Goal: Find specific page/section: Find specific page/section

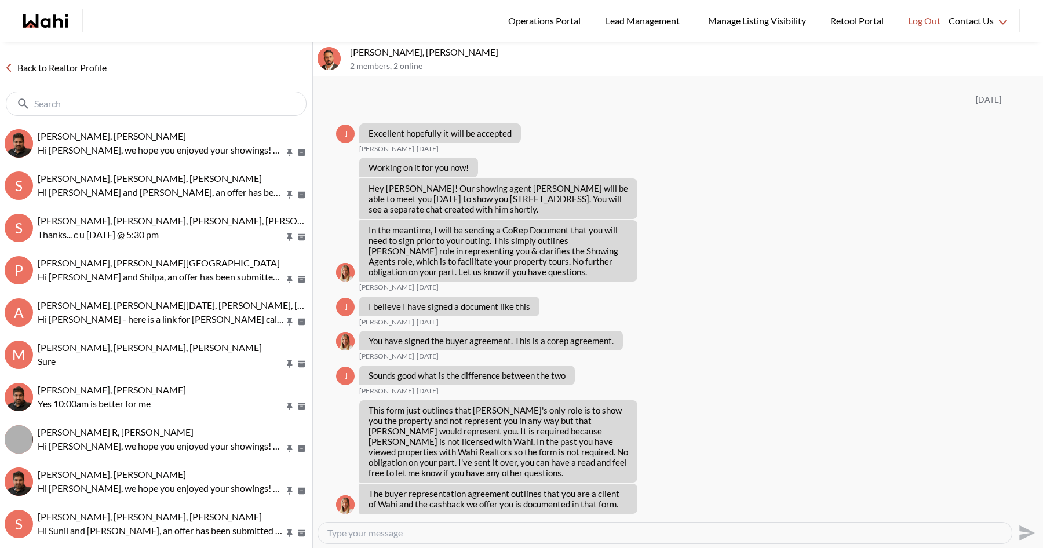
scroll to position [972, 0]
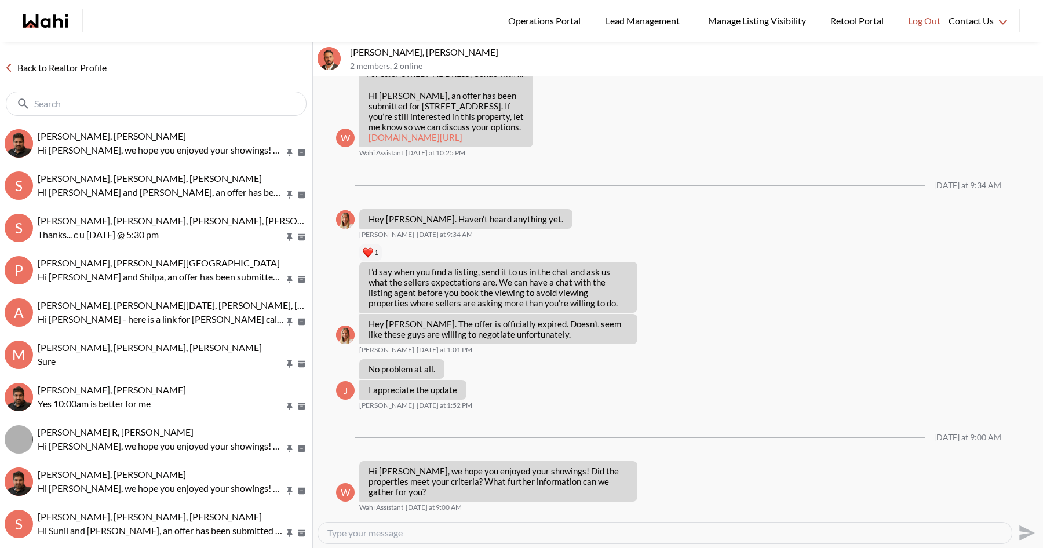
click at [82, 70] on link "Back to Realtor Profile" at bounding box center [55, 67] width 111 height 15
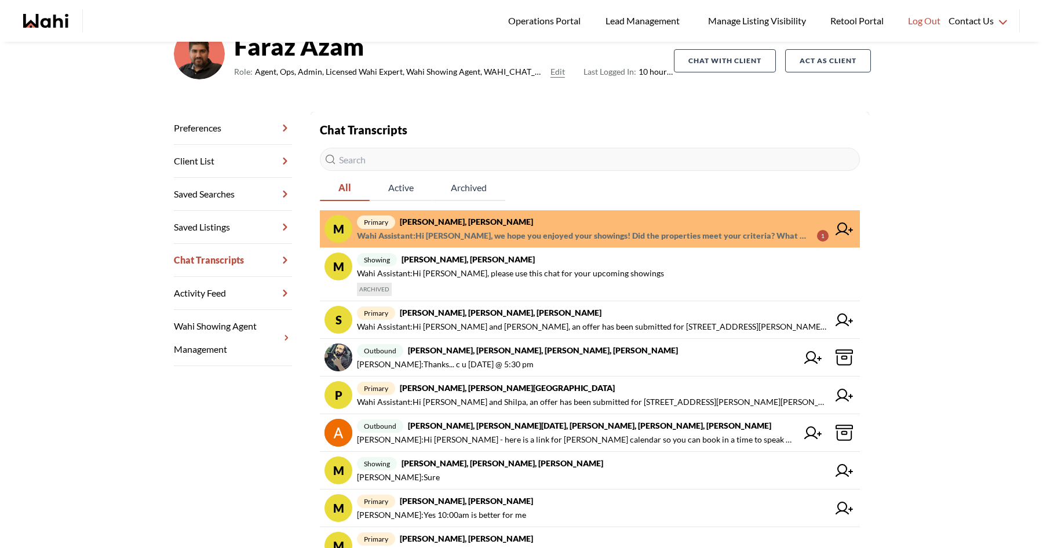
scroll to position [100, 0]
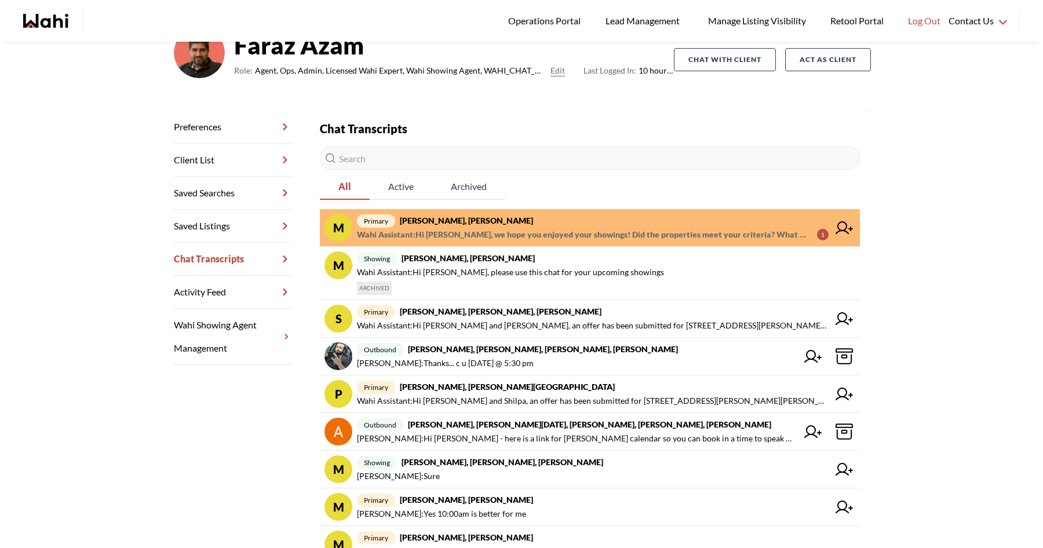
click at [61, 27] on icon "Wahi homepage" at bounding box center [55, 21] width 28 height 14
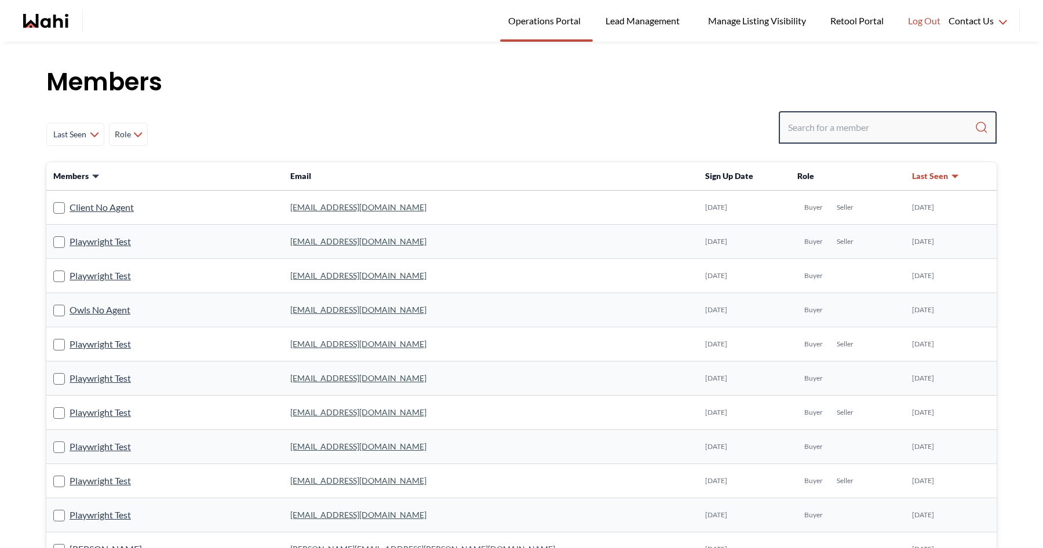
click at [802, 123] on input "Search input" at bounding box center [881, 127] width 187 height 21
type input "pankaj"
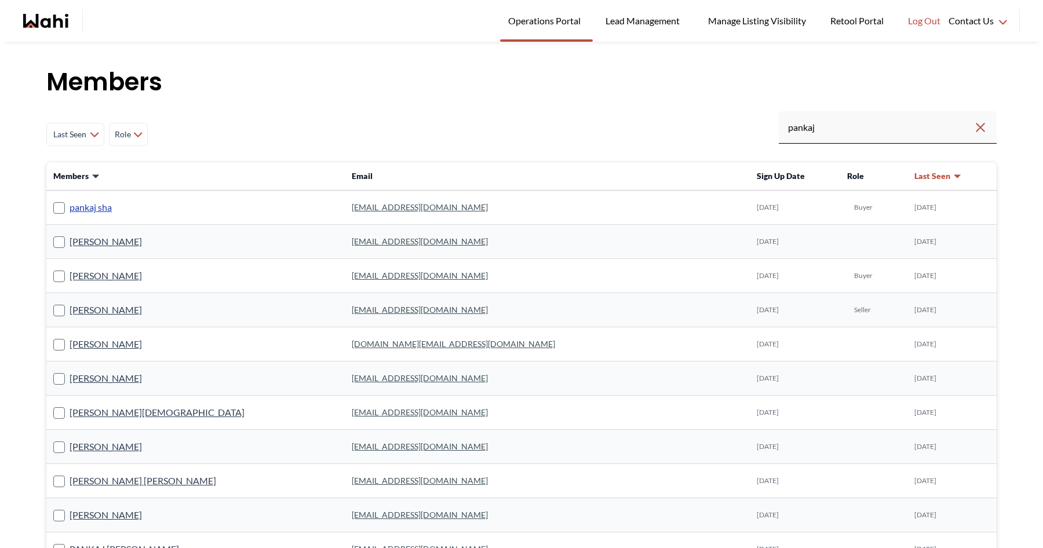
click at [92, 209] on link "pankaj sha" at bounding box center [91, 207] width 42 height 15
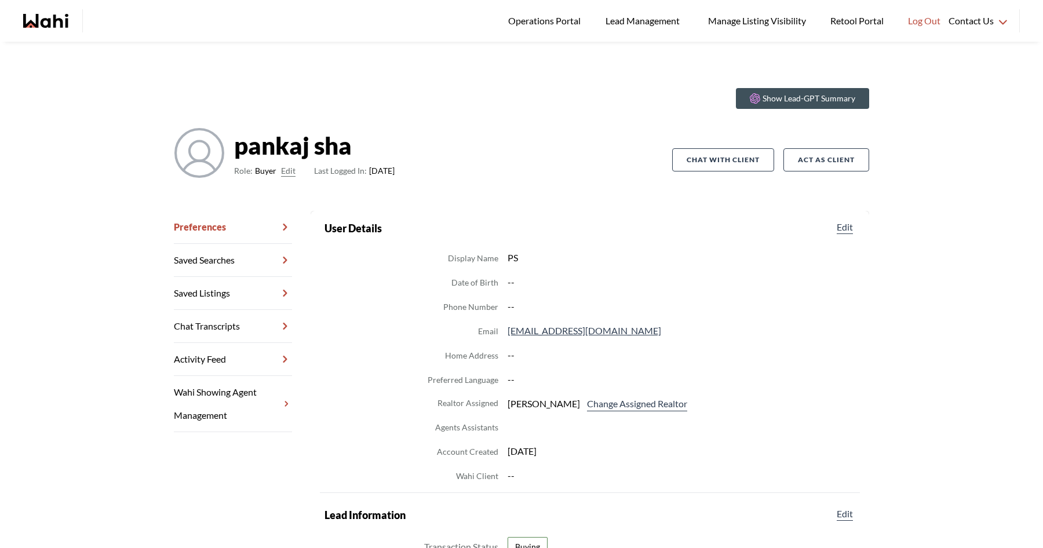
click at [240, 331] on link "Chat Transcripts" at bounding box center [233, 326] width 118 height 33
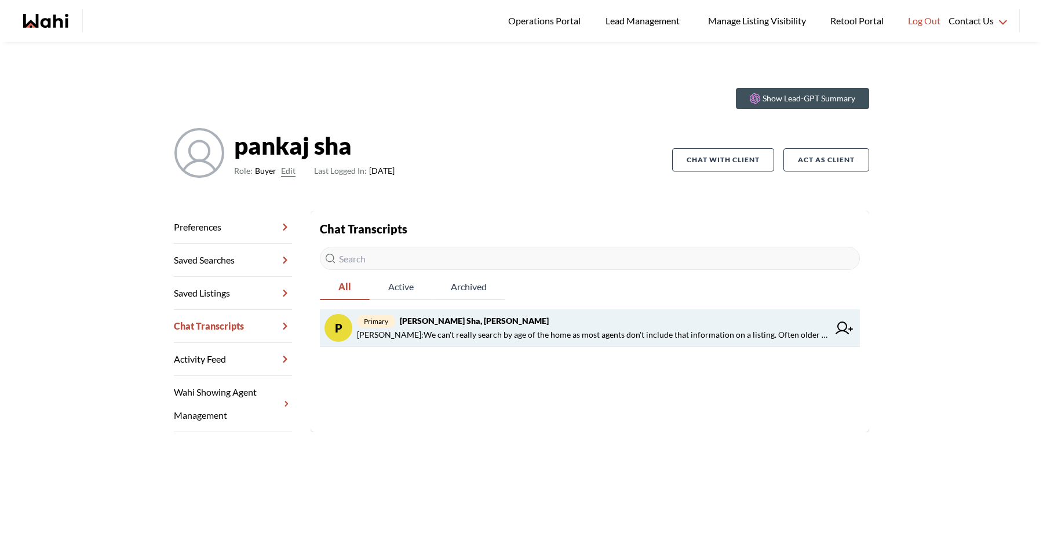
click at [437, 320] on strong "pankaj sha, Michelle" at bounding box center [474, 321] width 149 height 10
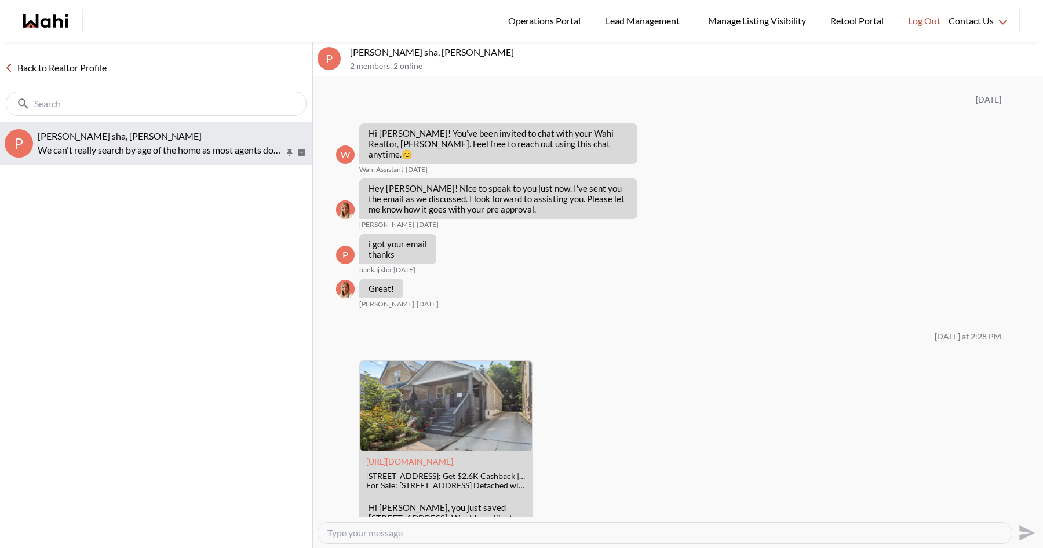
scroll to position [1095, 0]
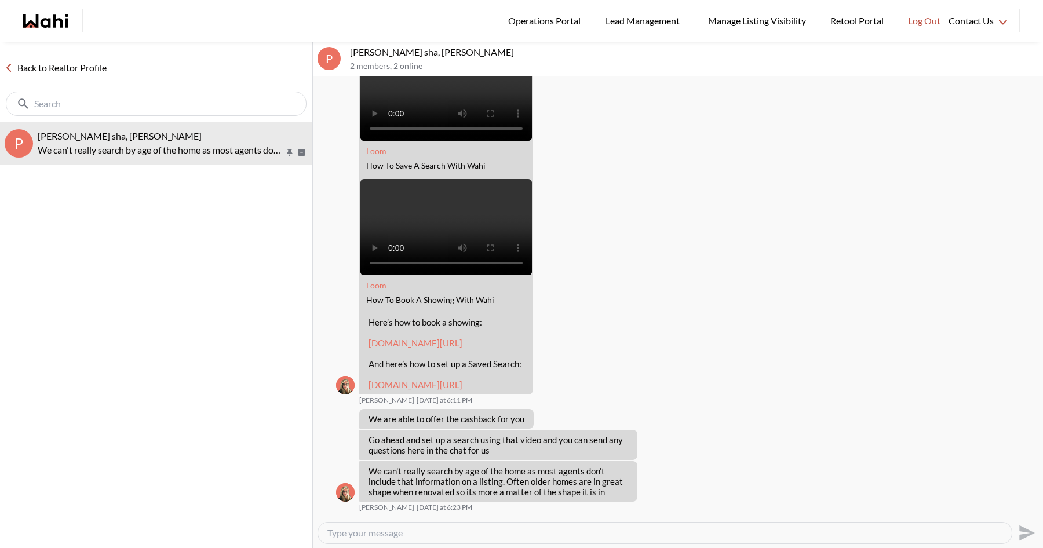
click at [85, 67] on link "Back to Realtor Profile" at bounding box center [55, 67] width 111 height 15
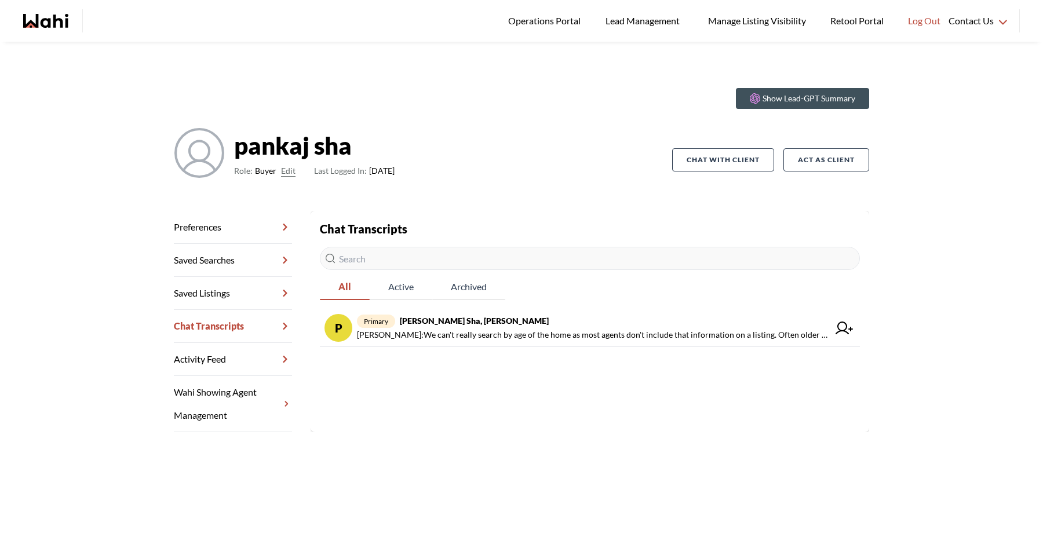
click at [34, 10] on div "main navigation" at bounding box center [60, 20] width 74 height 23
click at [39, 21] on icon "Wahi homepage" at bounding box center [45, 21] width 45 height 14
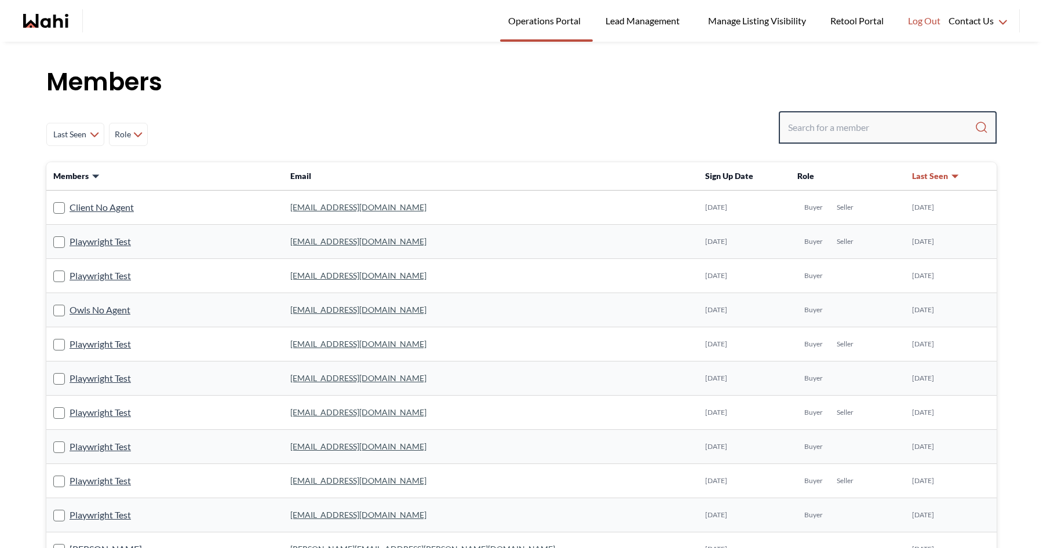
click at [863, 119] on input "Search input" at bounding box center [881, 127] width 187 height 21
type input "i"
type input "mina"
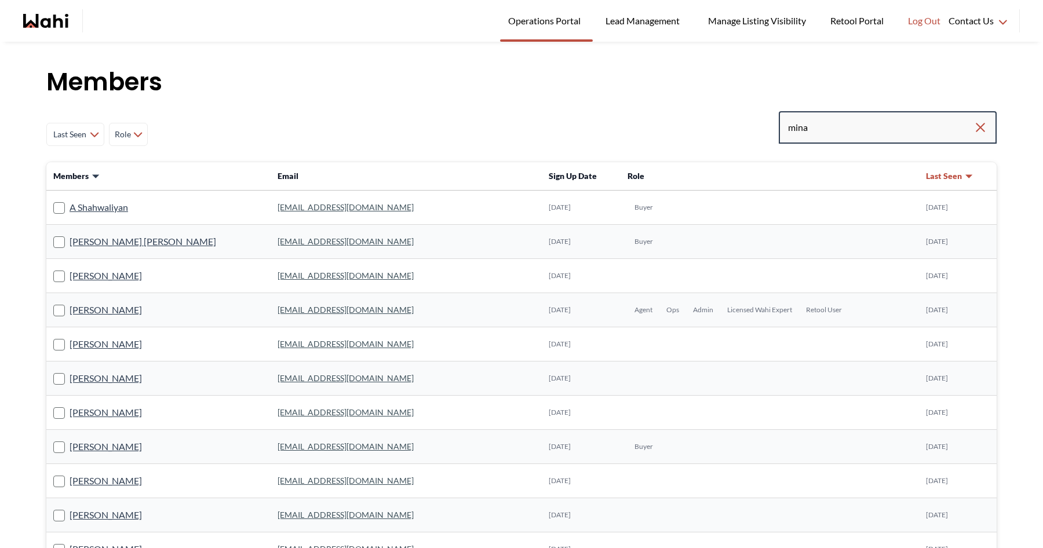
click at [872, 134] on input "mina" at bounding box center [880, 127] width 185 height 21
type input "mina hossine"
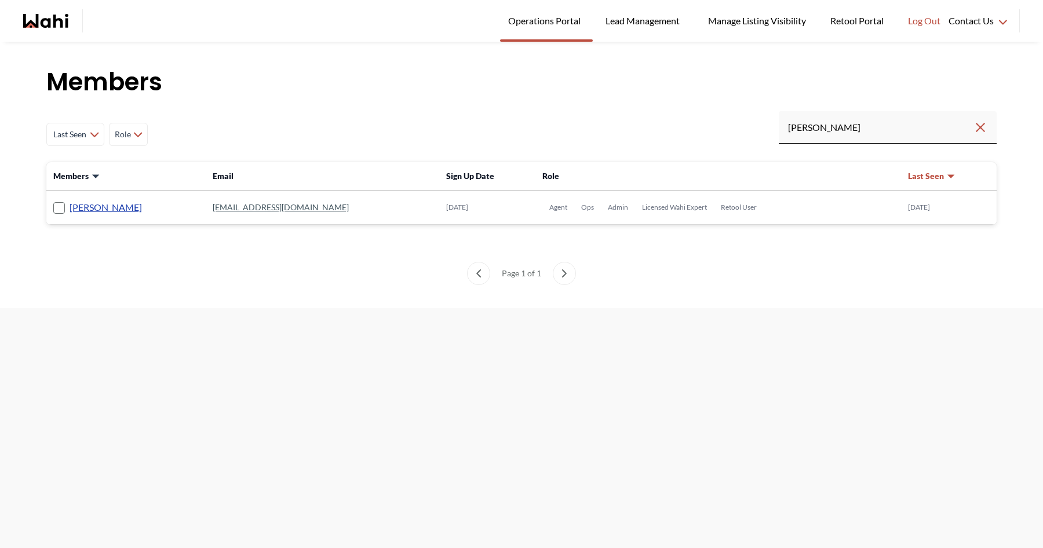
click at [114, 207] on link "Mina Hossine" at bounding box center [106, 207] width 72 height 15
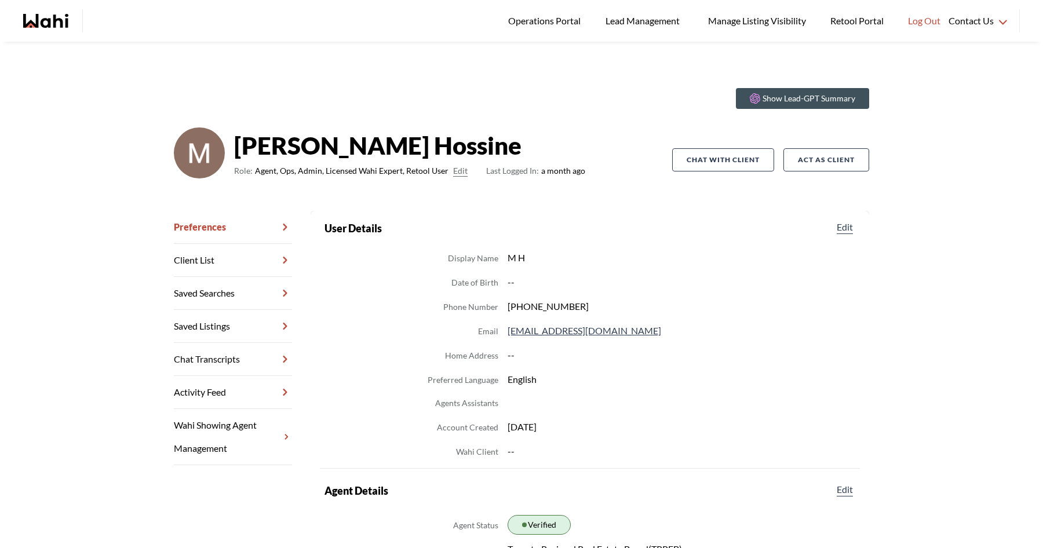
click at [455, 173] on button "Edit" at bounding box center [460, 171] width 14 height 14
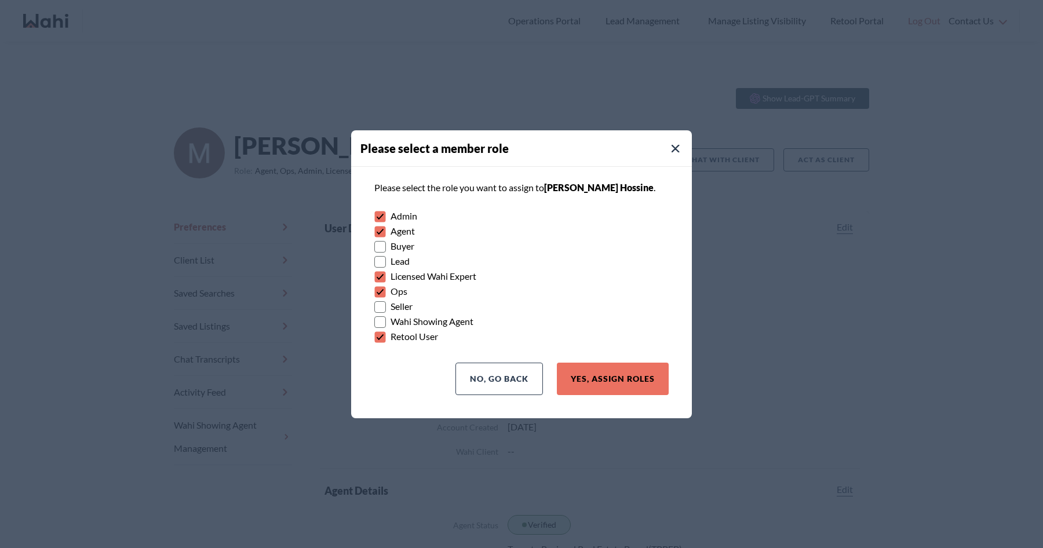
click at [502, 91] on div at bounding box center [521, 274] width 1043 height 548
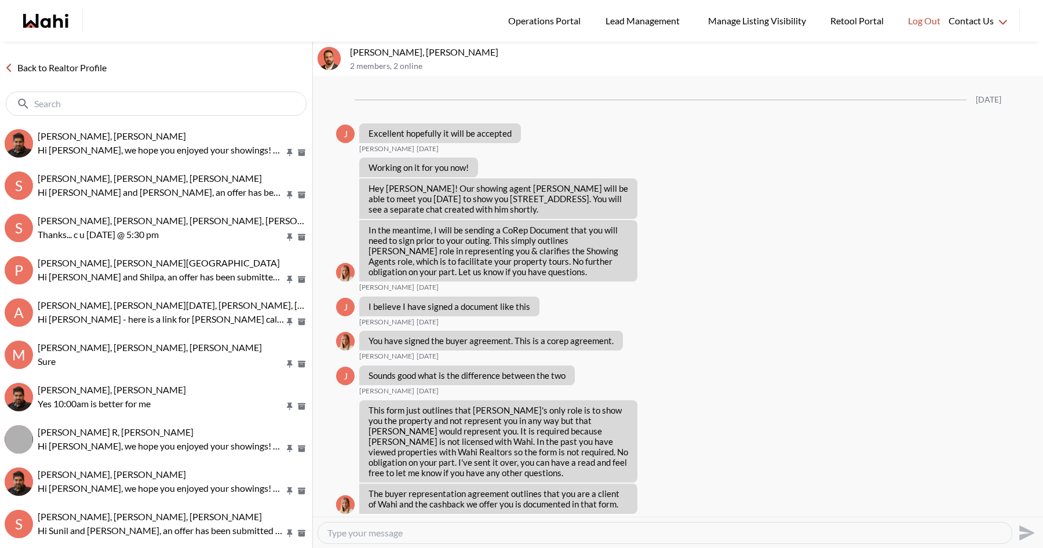
scroll to position [972, 0]
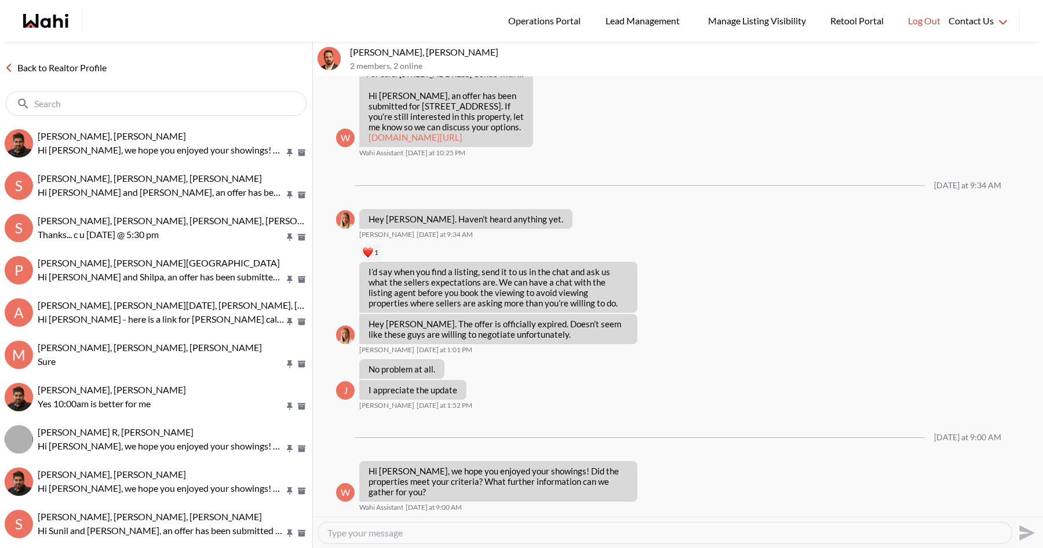
click at [86, 64] on link "Back to Realtor Profile" at bounding box center [55, 67] width 111 height 15
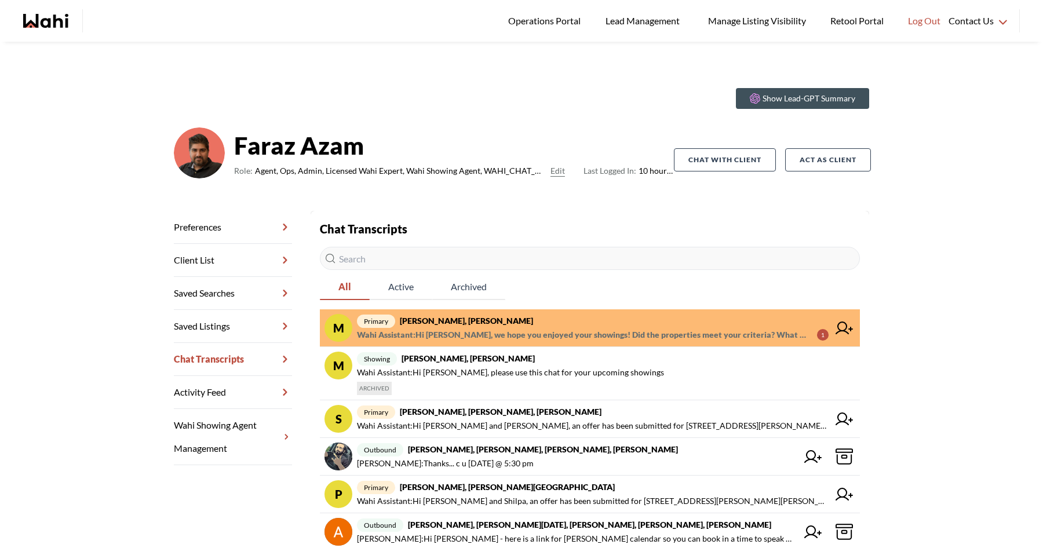
click at [555, 326] on span "primary Maita Navarro, Faraz" at bounding box center [593, 321] width 472 height 14
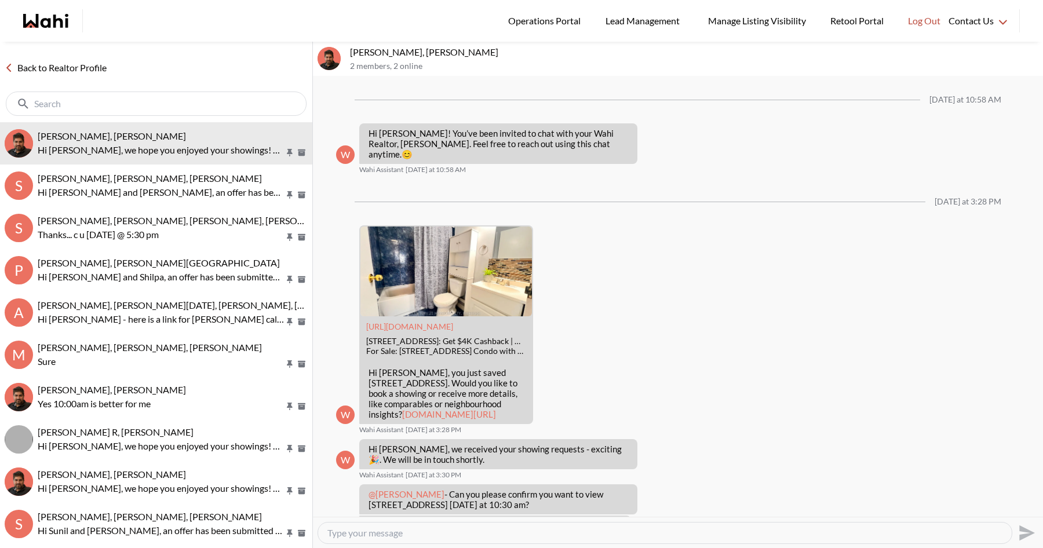
scroll to position [493, 0]
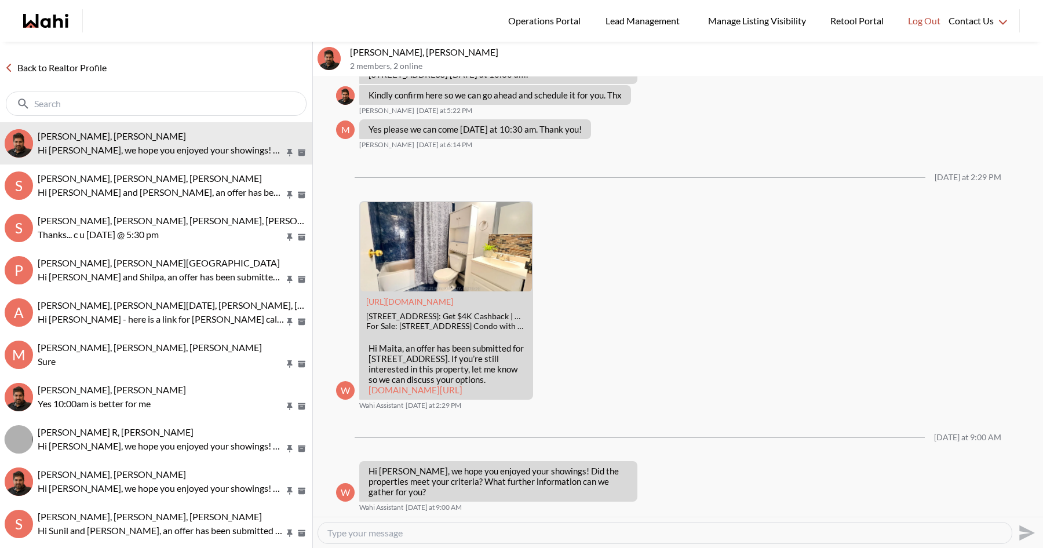
click at [64, 65] on link "Back to Realtor Profile" at bounding box center [55, 67] width 111 height 15
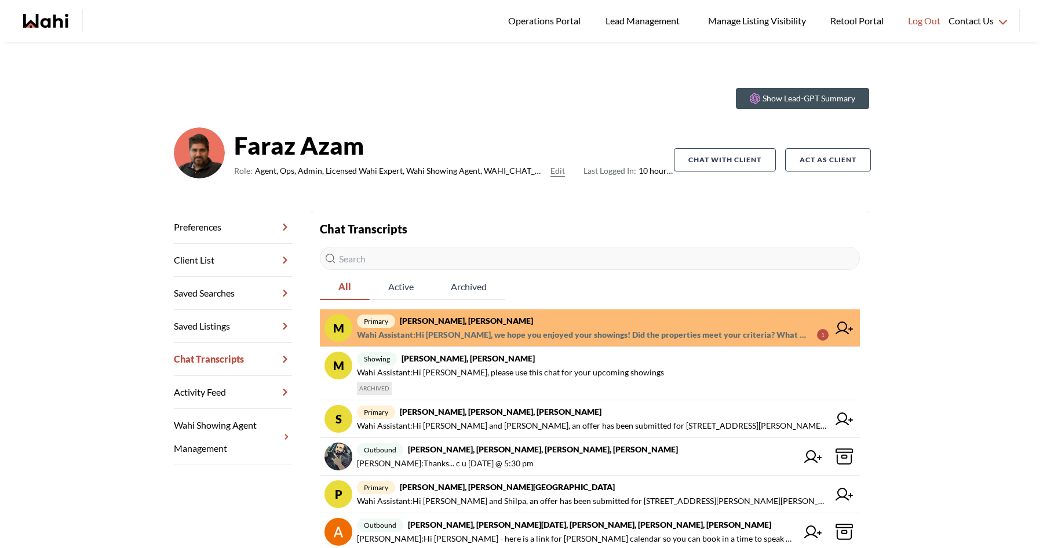
click at [46, 28] on div "main navigation" at bounding box center [60, 20] width 74 height 23
click at [49, 24] on icon "Wahi homepage" at bounding box center [55, 21] width 28 height 14
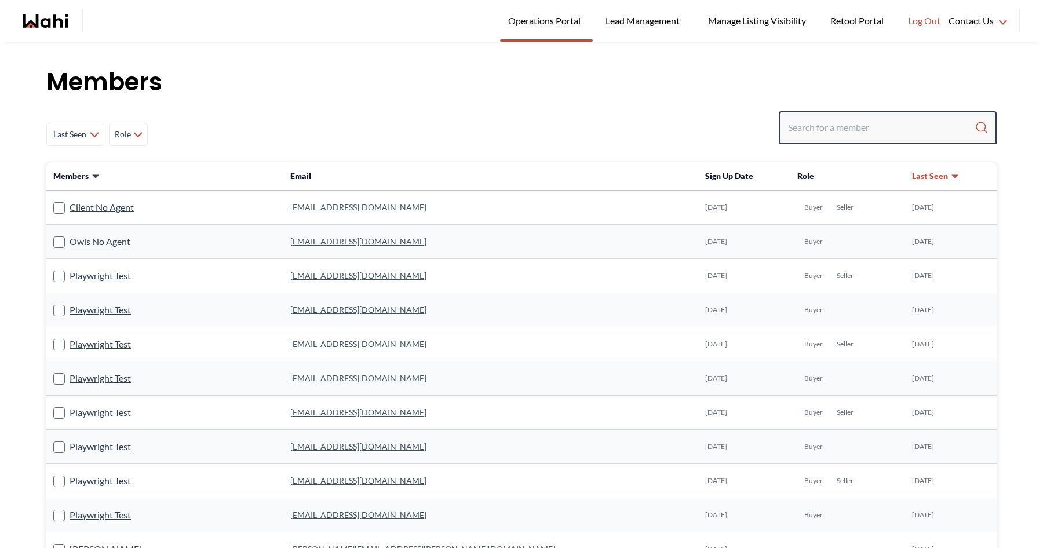
click at [792, 123] on input "Search input" at bounding box center [881, 127] width 187 height 21
type input "behnam"
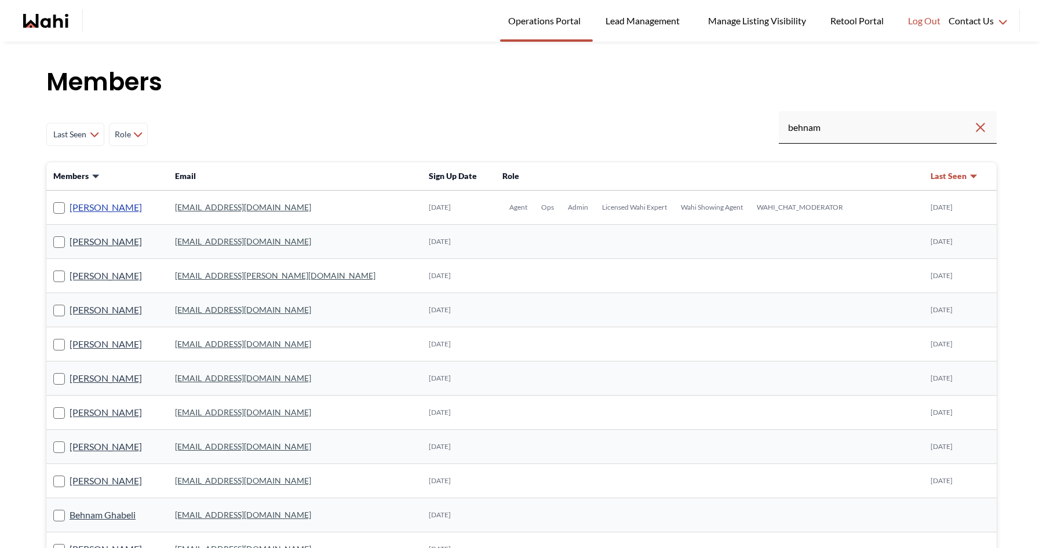
click at [103, 205] on link "[PERSON_NAME]" at bounding box center [106, 207] width 72 height 15
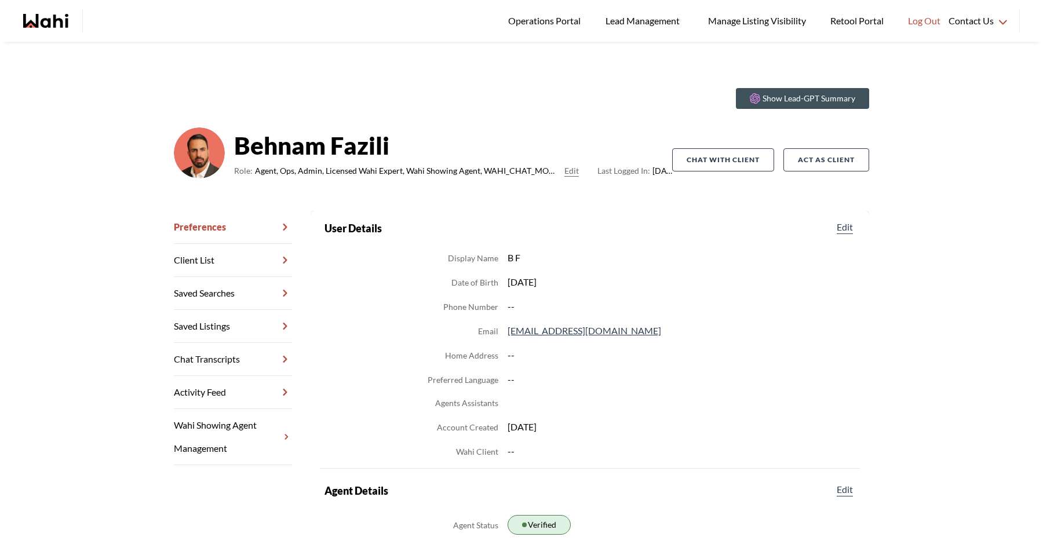
click at [258, 359] on link "Chat Transcripts" at bounding box center [233, 359] width 118 height 33
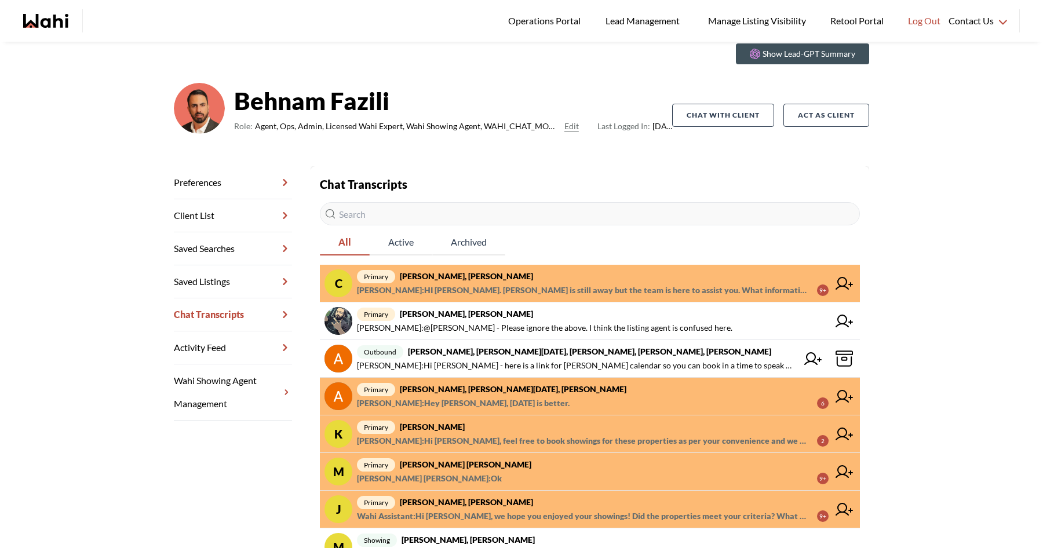
scroll to position [45, 0]
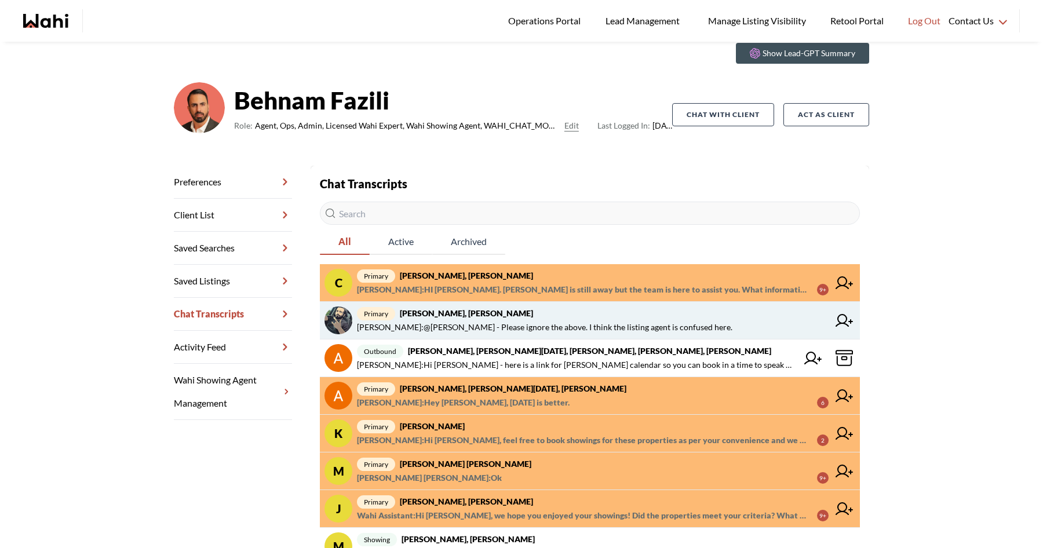
click at [466, 318] on span "primary [PERSON_NAME], [PERSON_NAME]" at bounding box center [593, 314] width 472 height 14
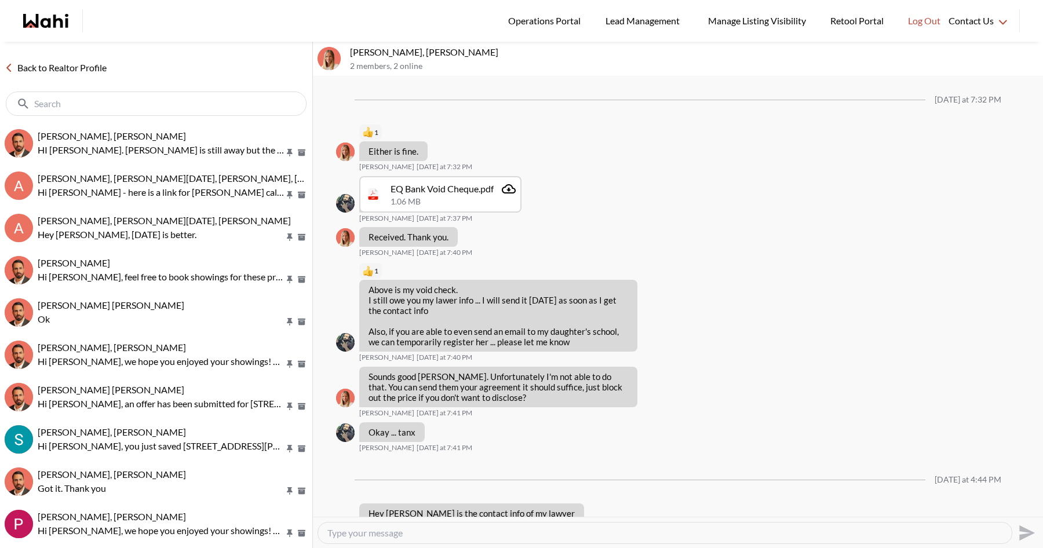
scroll to position [981, 0]
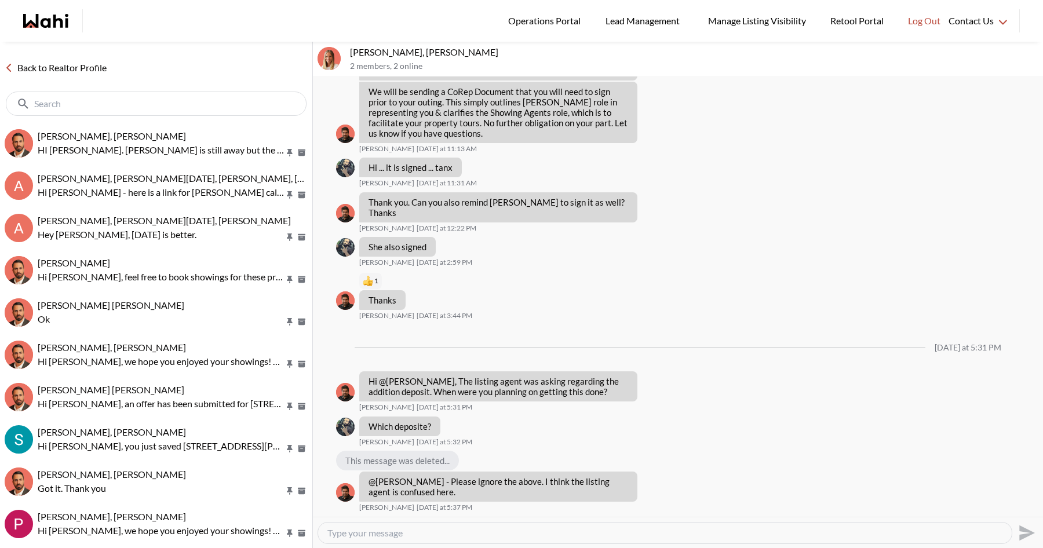
click at [85, 67] on link "Back to Realtor Profile" at bounding box center [55, 67] width 111 height 15
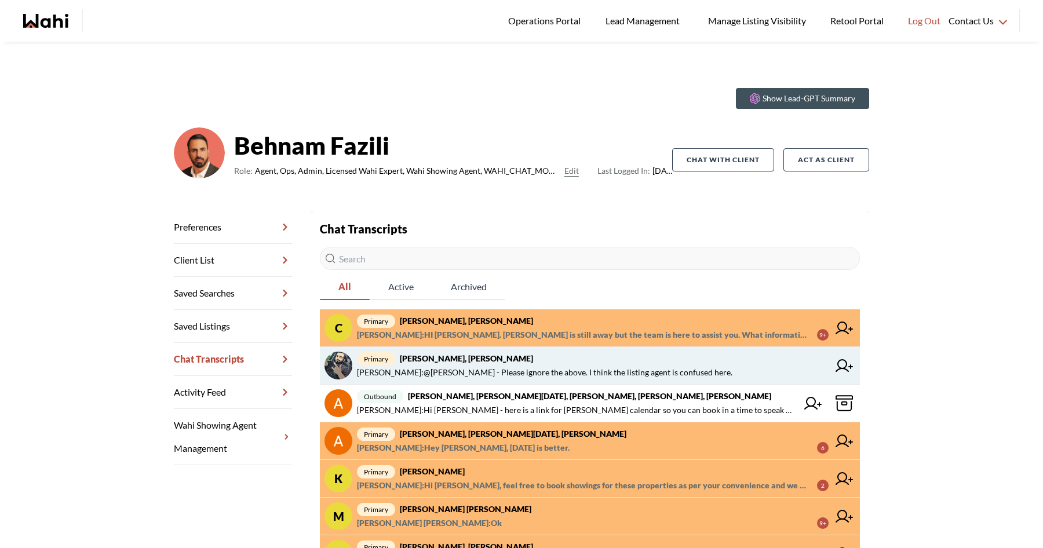
click at [445, 367] on span "[PERSON_NAME] : @[PERSON_NAME] - Please ignore the above. I think the listing a…" at bounding box center [544, 373] width 375 height 14
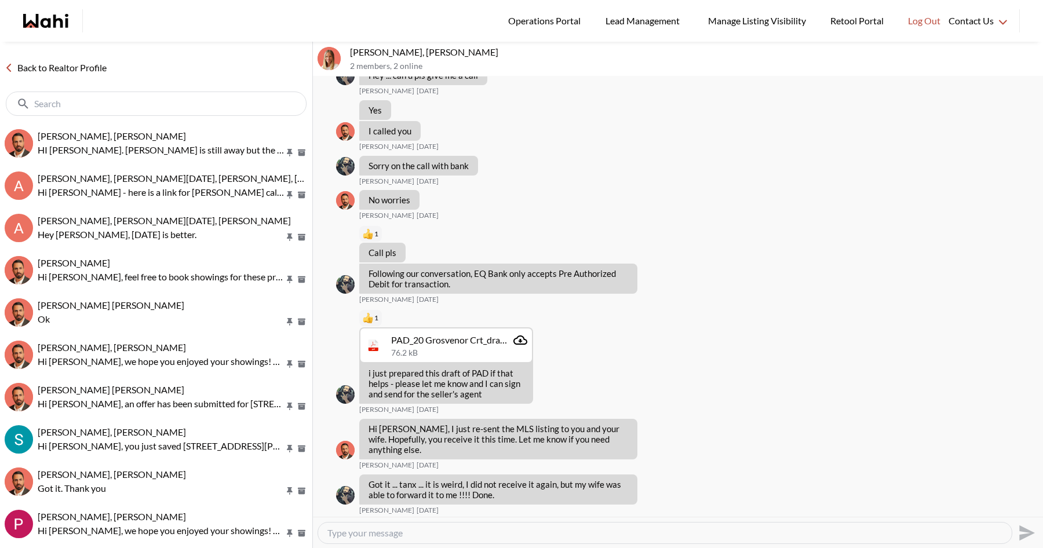
scroll to position [2637, 0]
click at [86, 70] on link "Back to Realtor Profile" at bounding box center [55, 67] width 111 height 15
